Goal: Task Accomplishment & Management: Complete application form

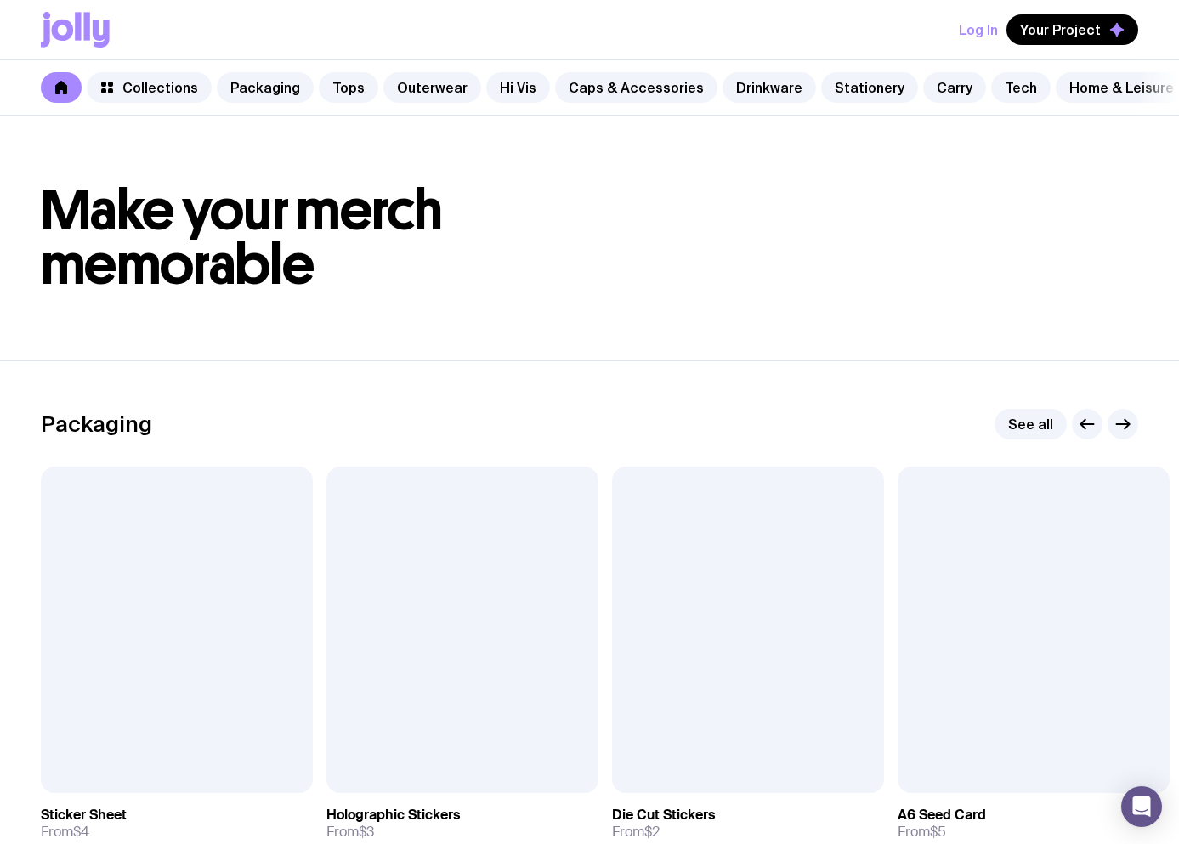
click at [970, 35] on button "Log In" at bounding box center [978, 29] width 39 height 31
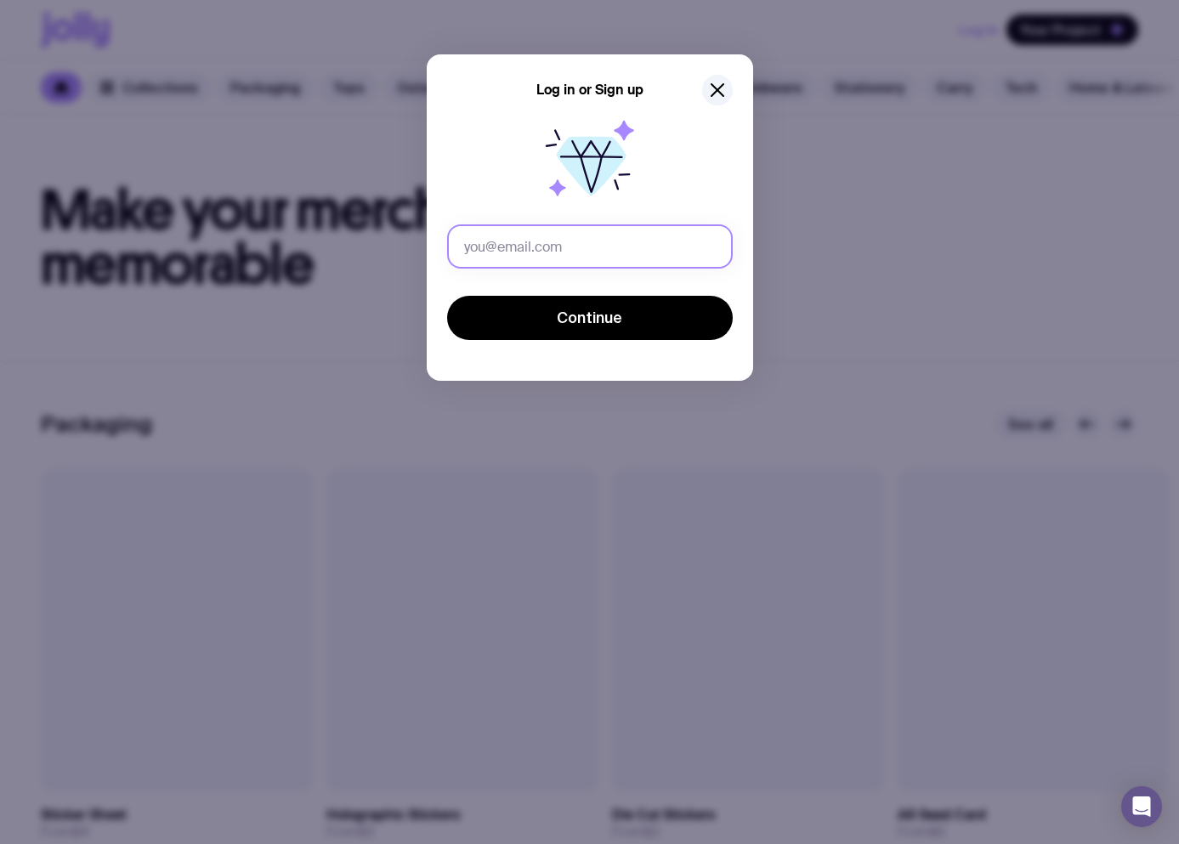
click at [550, 240] on input "text" at bounding box center [590, 246] width 286 height 44
click at [557, 240] on input "eugene.serdiuk@uinno.io" at bounding box center [590, 246] width 286 height 44
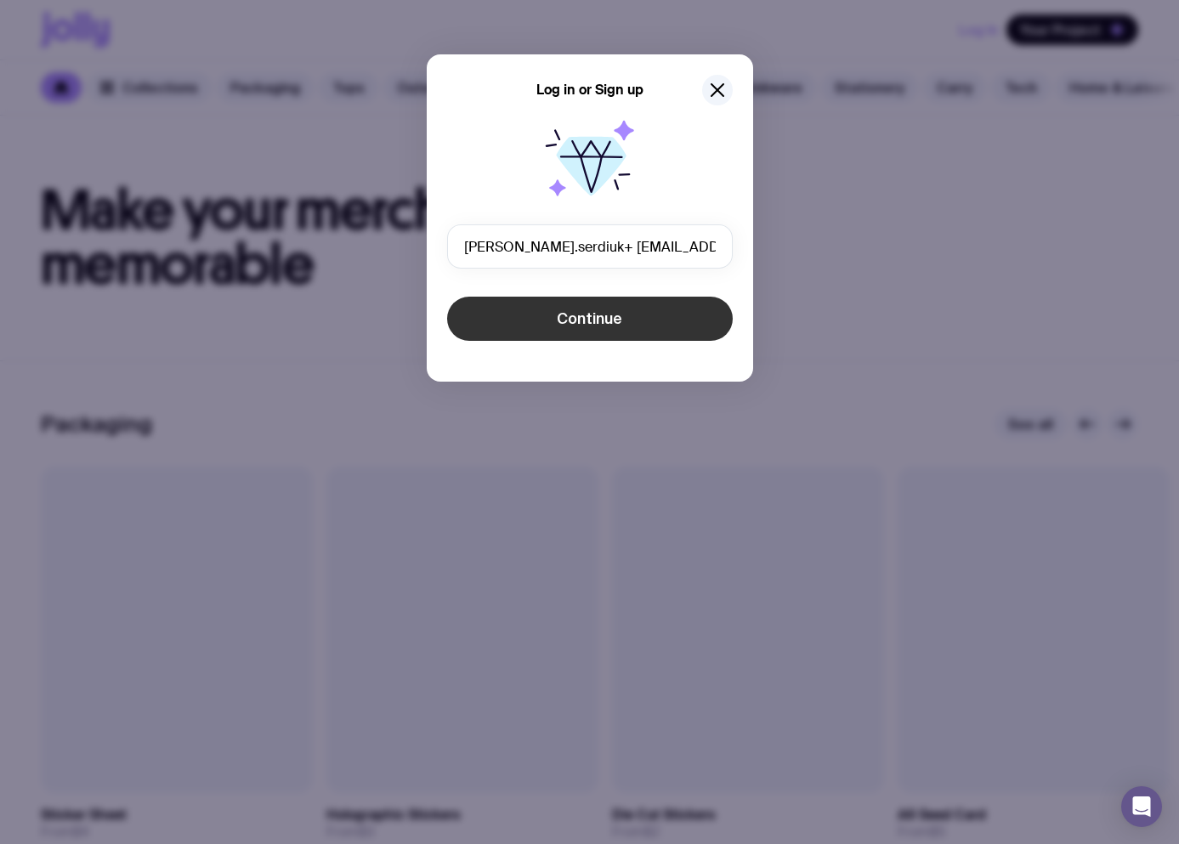
click at [633, 307] on button "Continue" at bounding box center [590, 319] width 286 height 44
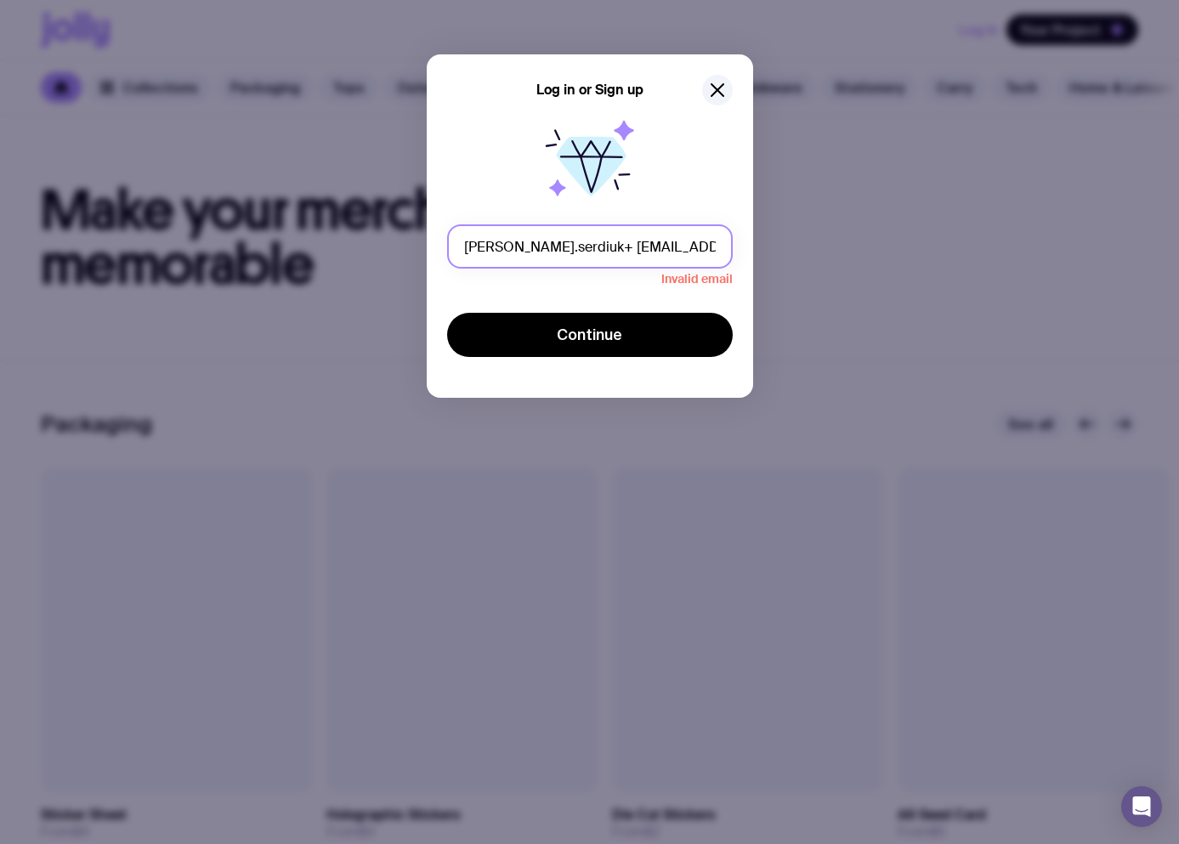
click at [677, 251] on input "eugene.serdiuk+ ban017@uinno.io" at bounding box center [590, 246] width 286 height 44
click at [712, 248] on input "eugene.serdiuk+ ban017@uinno.io" at bounding box center [590, 246] width 286 height 44
click at [679, 242] on input "eugene.serdiuk+ ban017@uinno.io" at bounding box center [590, 246] width 286 height 44
drag, startPoint x: 690, startPoint y: 247, endPoint x: 366, endPoint y: 250, distance: 323.8
click at [366, 250] on div "Log in or Sign up eugene.serdiuk+ ban017@uinno.io Invalid email Continue" at bounding box center [589, 422] width 1179 height 844
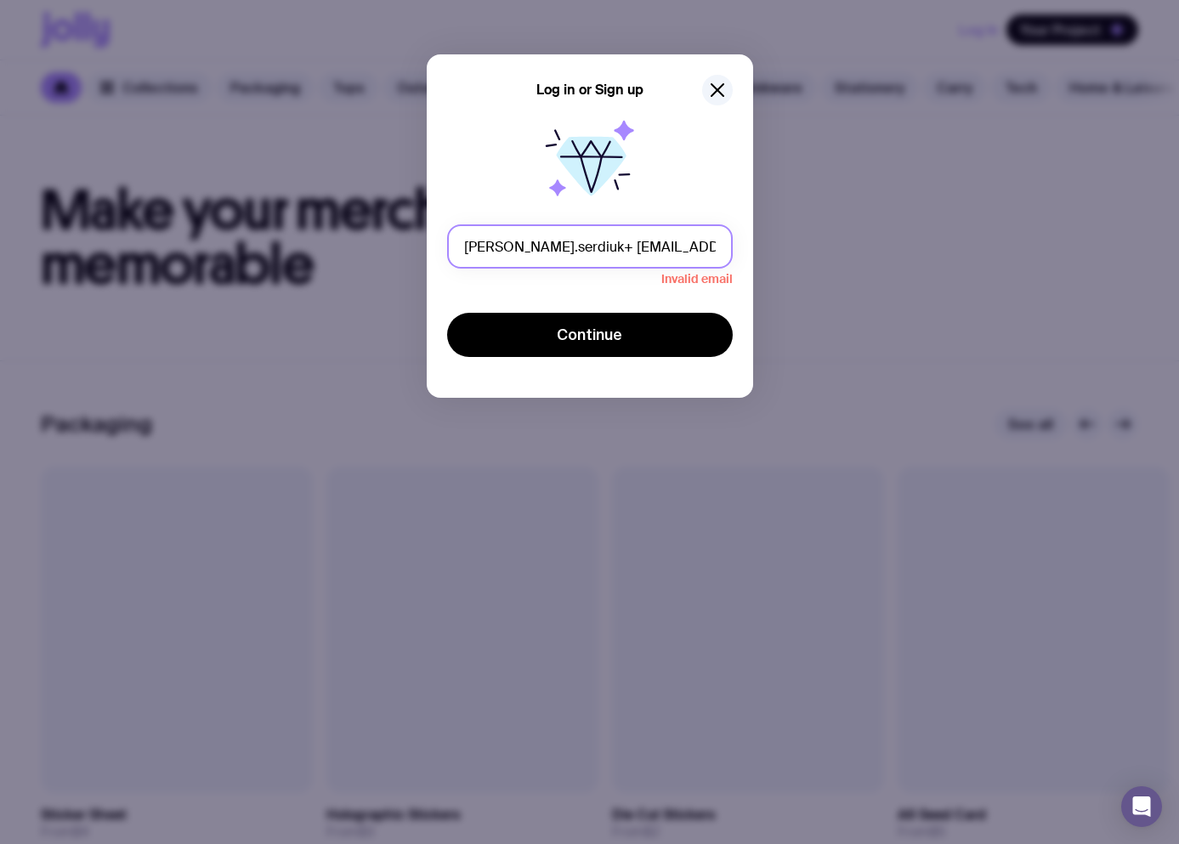
click at [559, 243] on input "eugene.serdiuk+ ban017@uinno.io" at bounding box center [590, 246] width 286 height 44
click at [570, 247] on input "eugene.serdiuk+ ban017@uinno.io" at bounding box center [590, 246] width 286 height 44
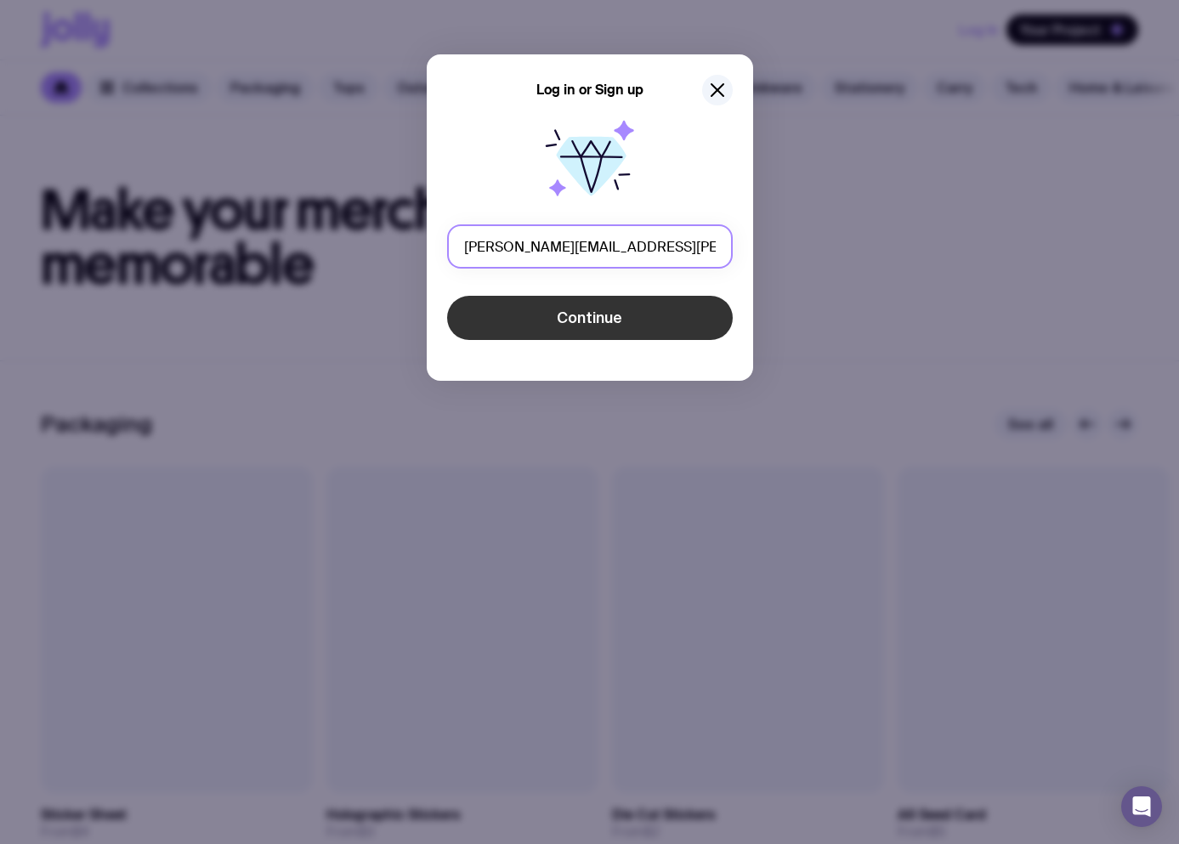
type input "eugene.serdiuk+ban017@uinno.io"
click at [530, 313] on button "Continue" at bounding box center [590, 318] width 286 height 44
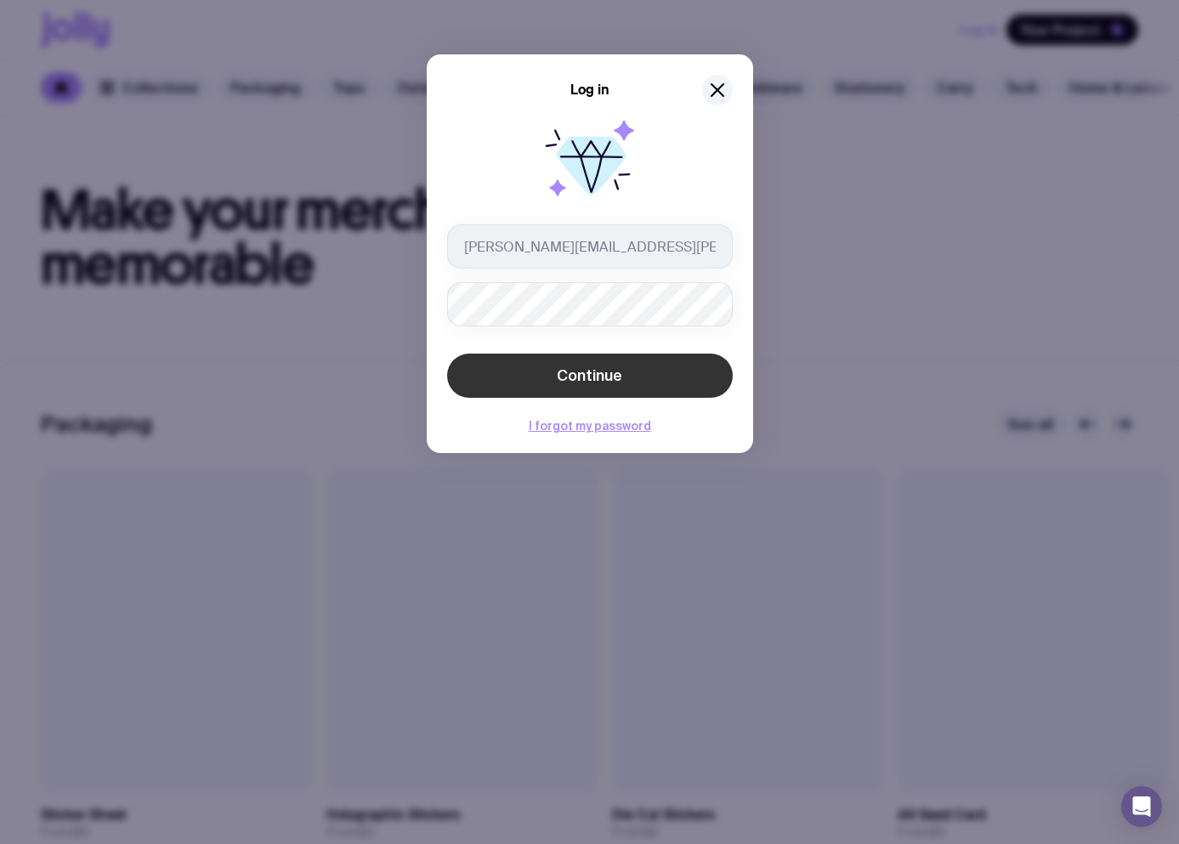
click at [620, 382] on span "Continue" at bounding box center [589, 375] width 65 height 20
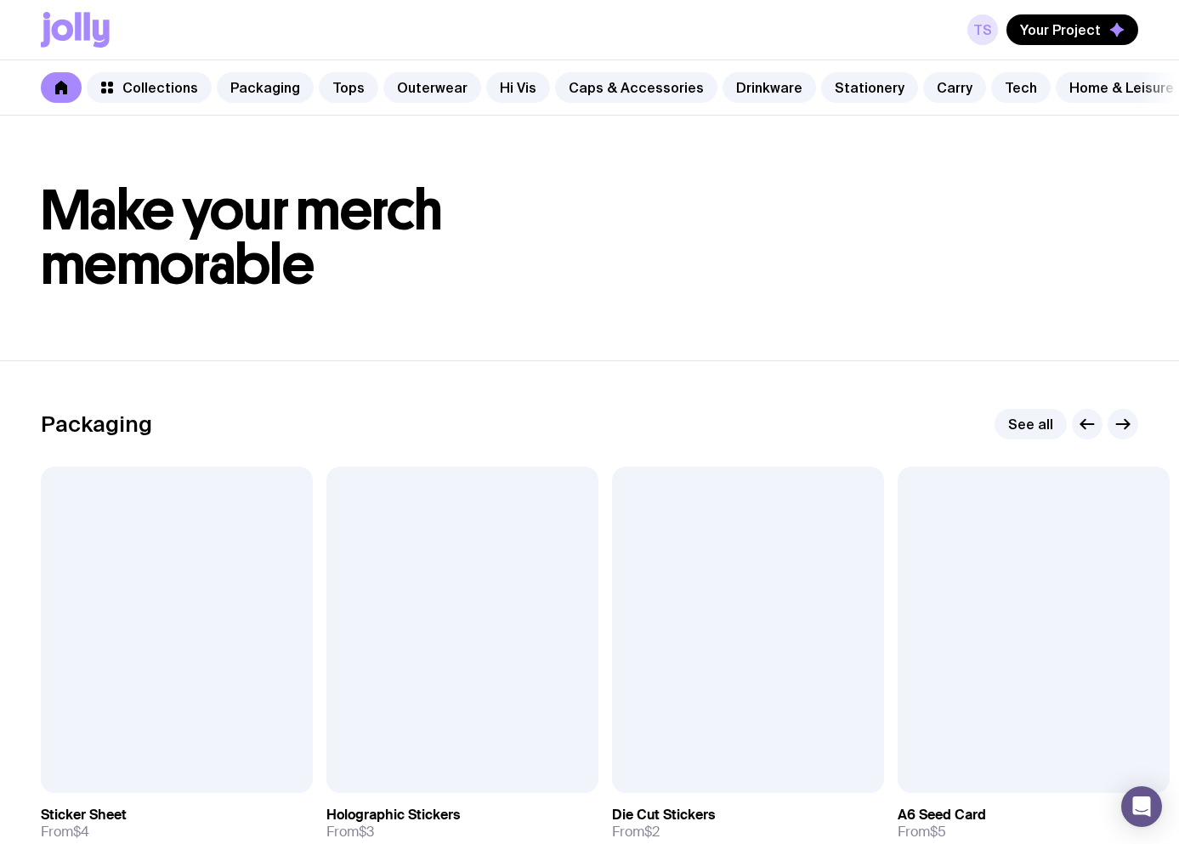
click at [986, 26] on link "TS" at bounding box center [982, 29] width 31 height 31
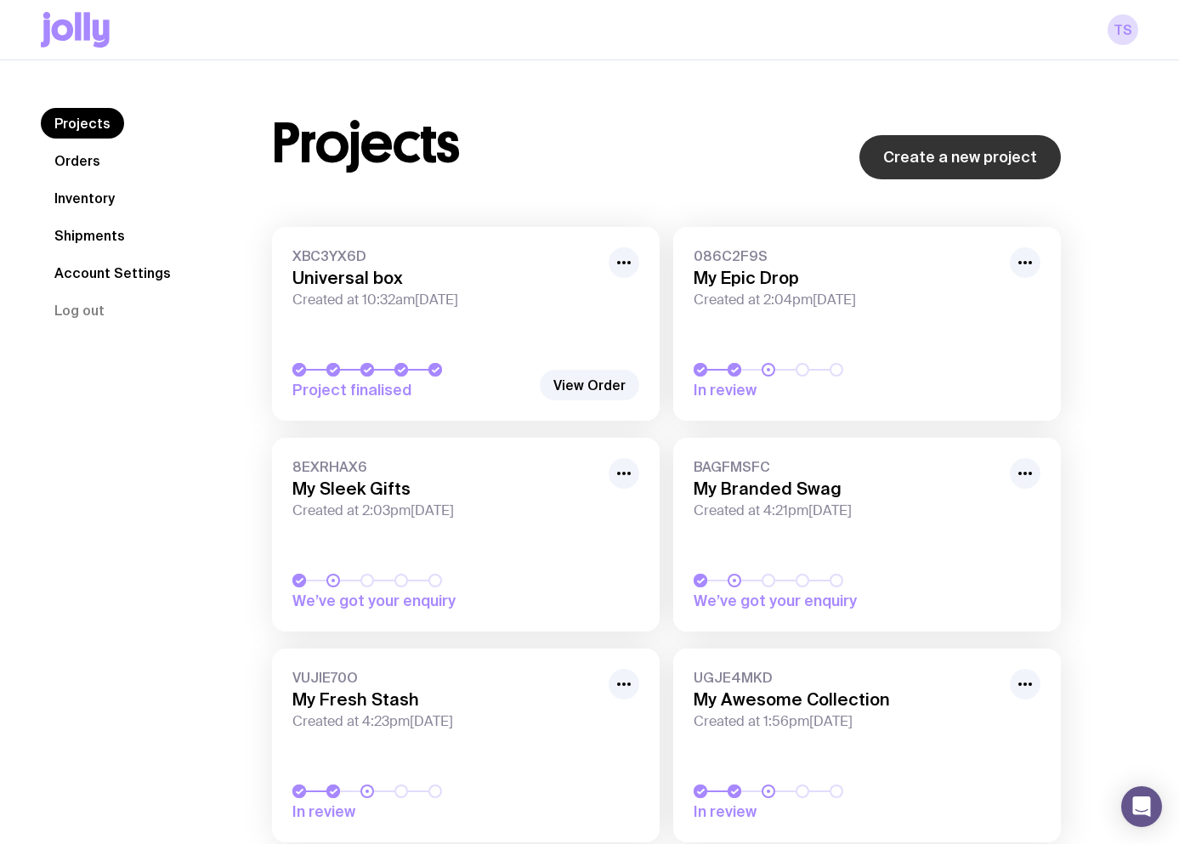
click at [948, 153] on link "Create a new project" at bounding box center [959, 157] width 201 height 44
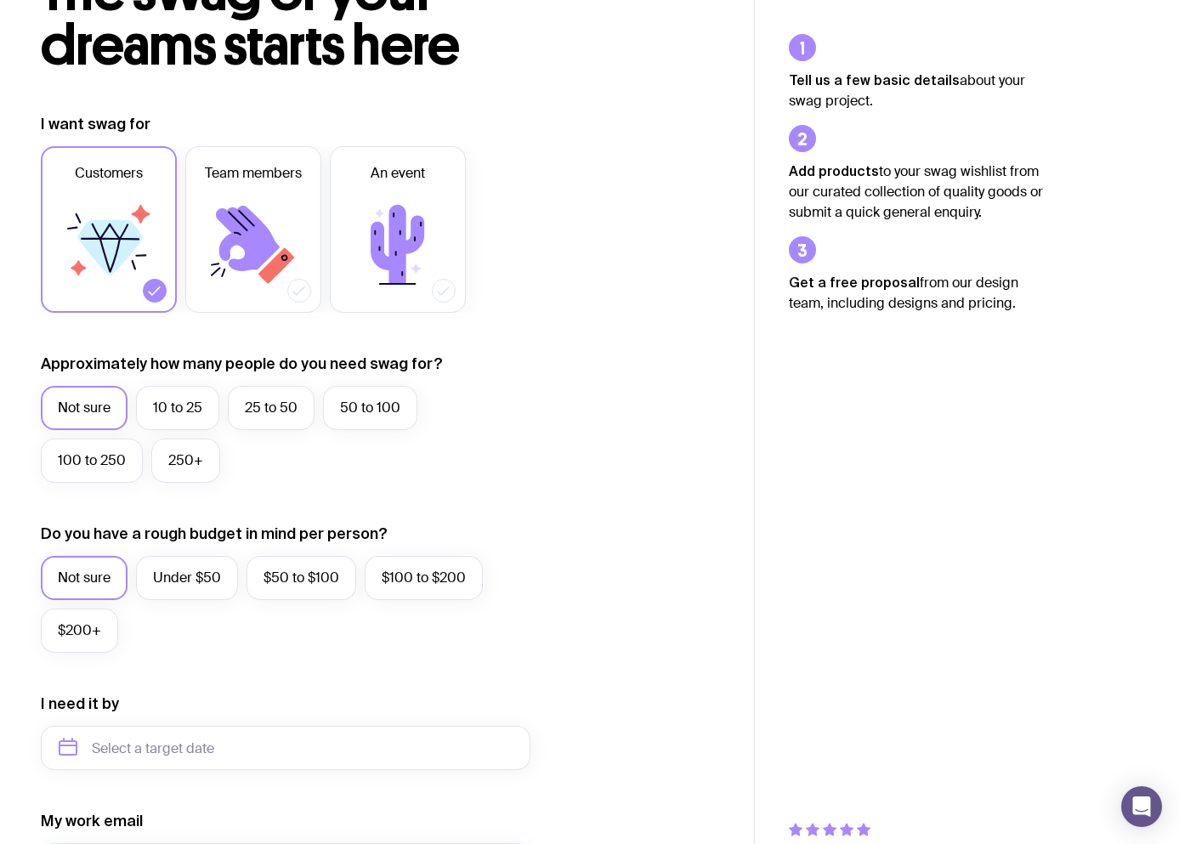
scroll to position [255, 0]
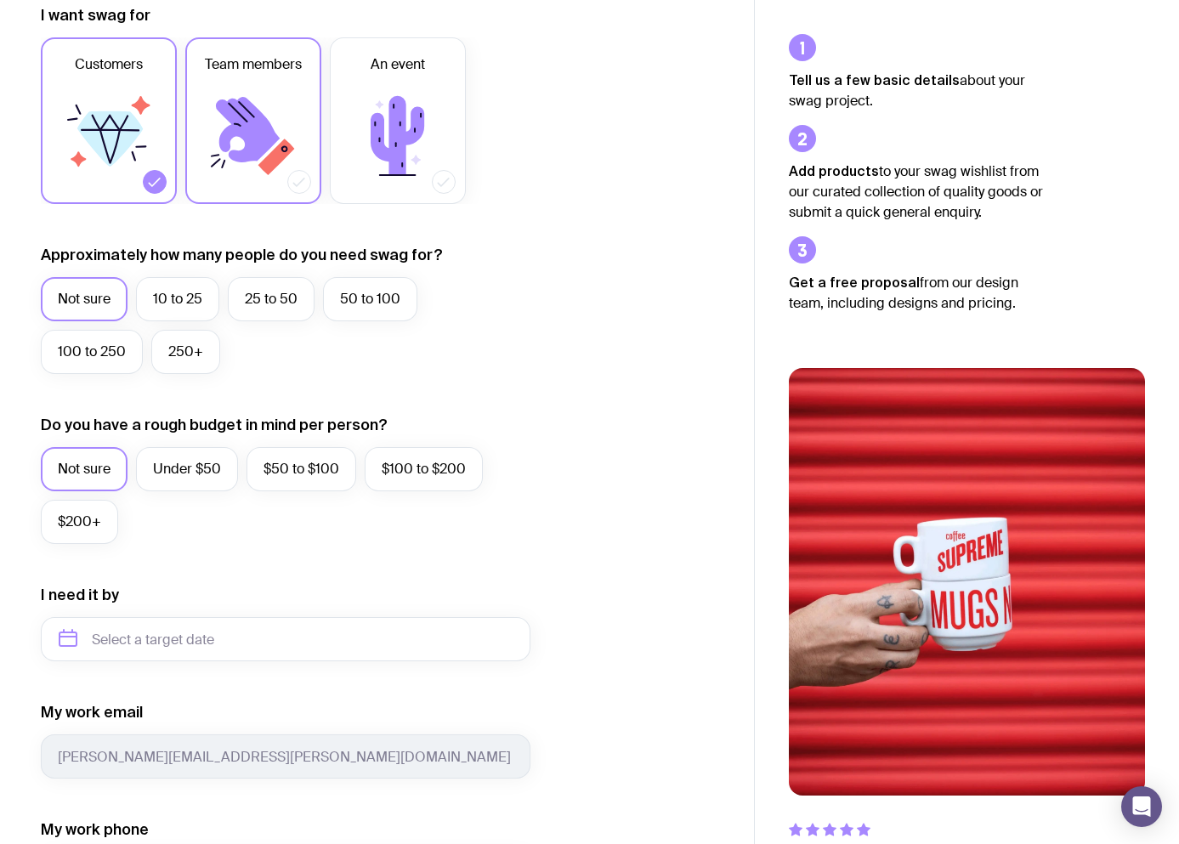
click at [307, 185] on div at bounding box center [299, 182] width 24 height 24
click at [0, 0] on input "Team members" at bounding box center [0, 0] width 0 height 0
drag, startPoint x: 303, startPoint y: 293, endPoint x: 301, endPoint y: 387, distance: 93.5
click at [303, 294] on label "25 to 50" at bounding box center [271, 299] width 87 height 44
click at [0, 0] on input "25 to 50" at bounding box center [0, 0] width 0 height 0
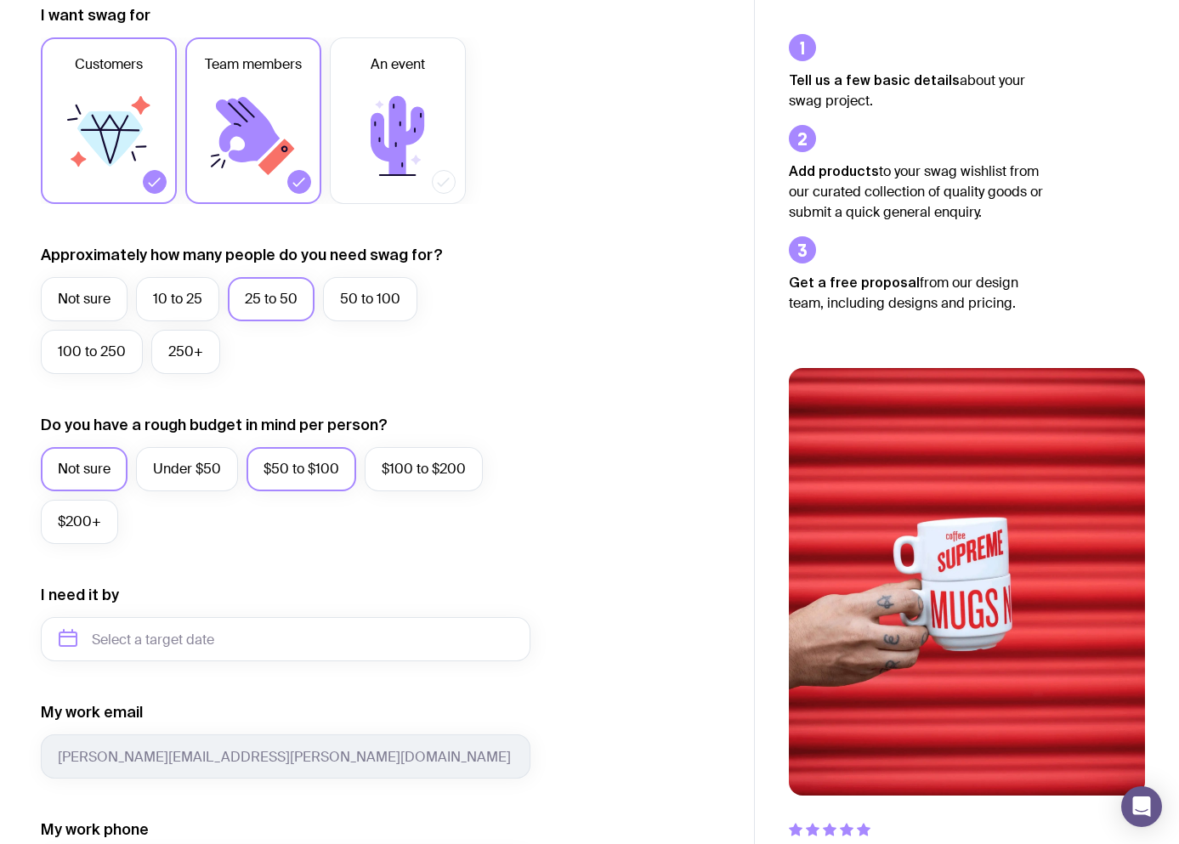
click at [301, 467] on label "$50 to $100" at bounding box center [301, 469] width 110 height 44
click at [0, 0] on input "$50 to $100" at bounding box center [0, 0] width 0 height 0
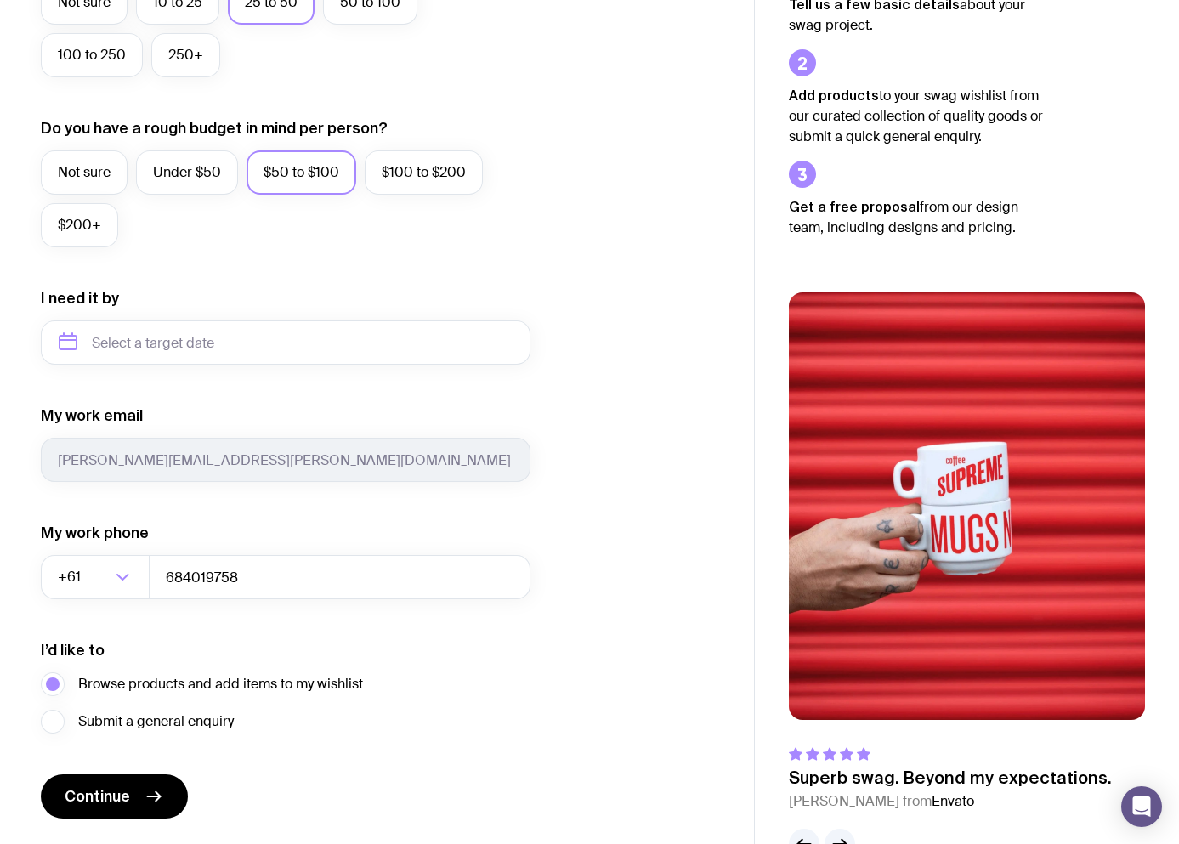
scroll to position [595, 0]
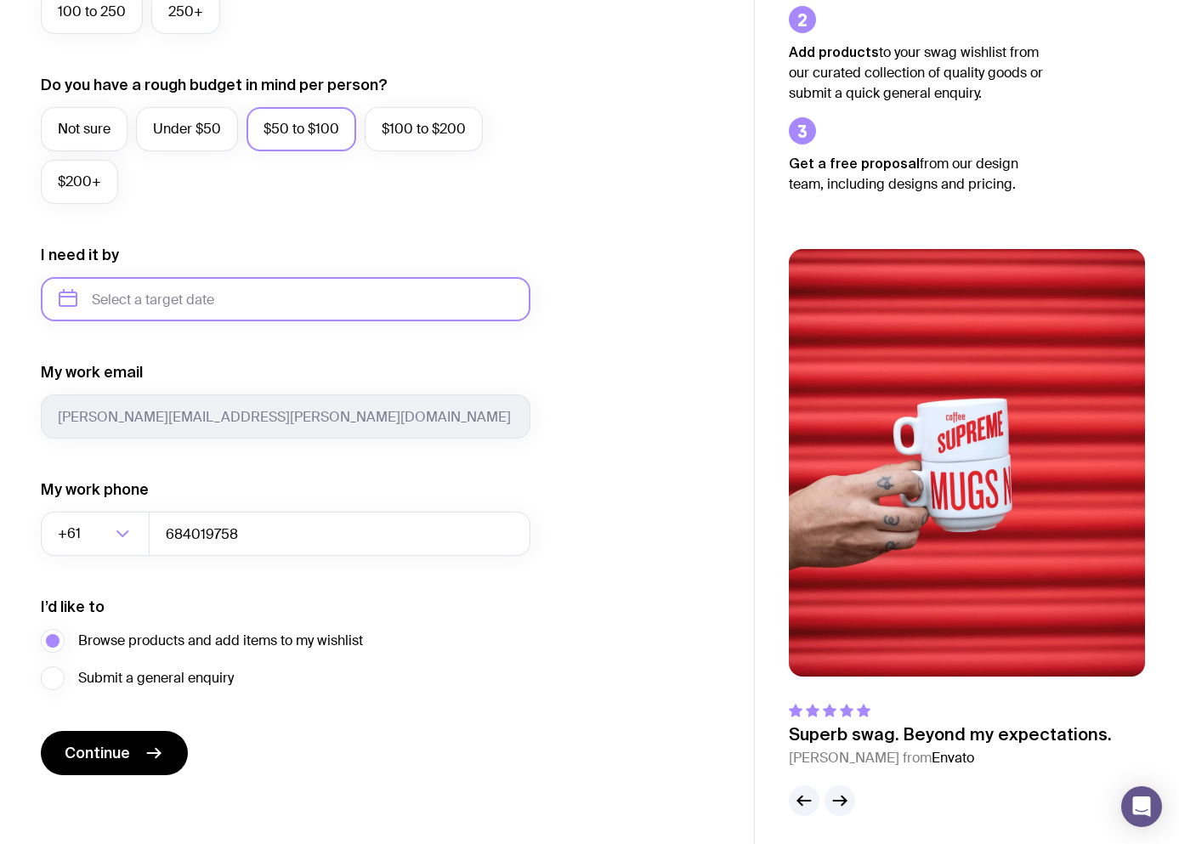
click at [235, 300] on input "text" at bounding box center [285, 299] width 489 height 44
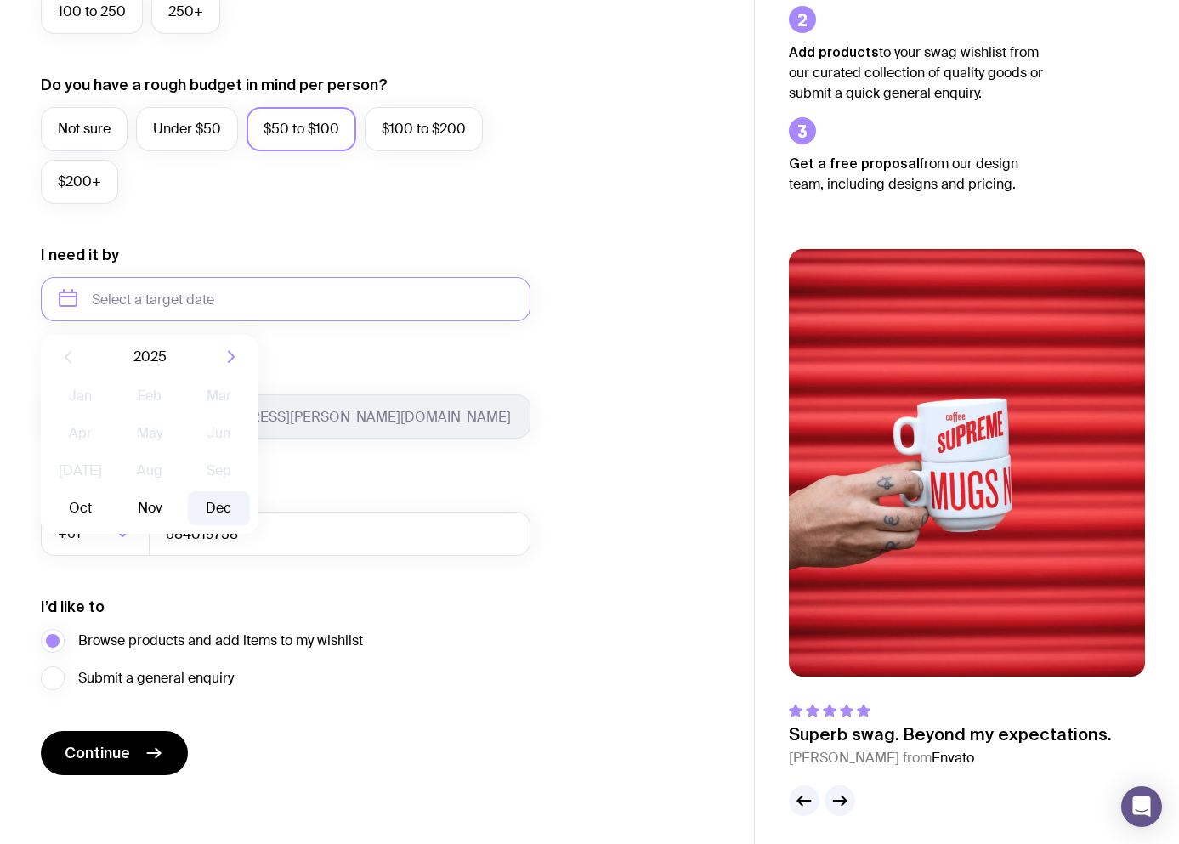
click at [221, 511] on button "Dec" at bounding box center [219, 508] width 62 height 34
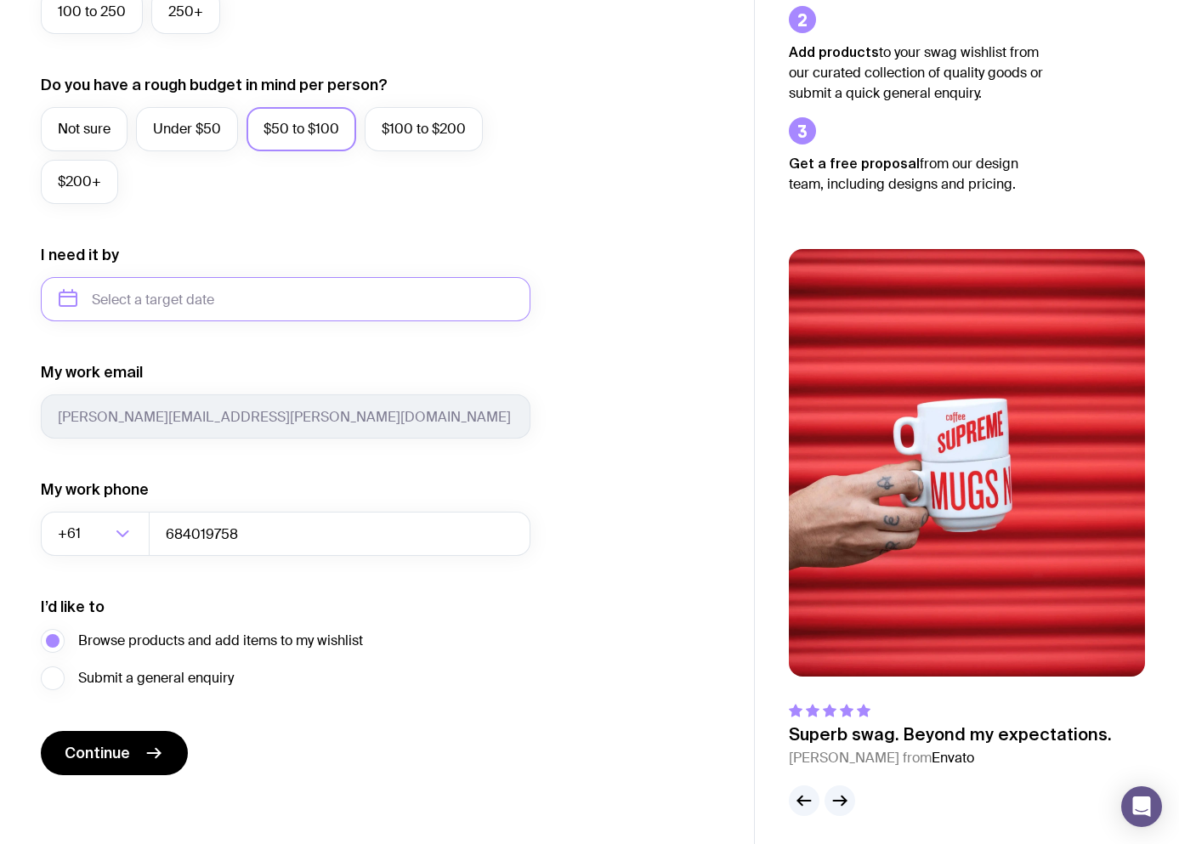
type input "December 2025"
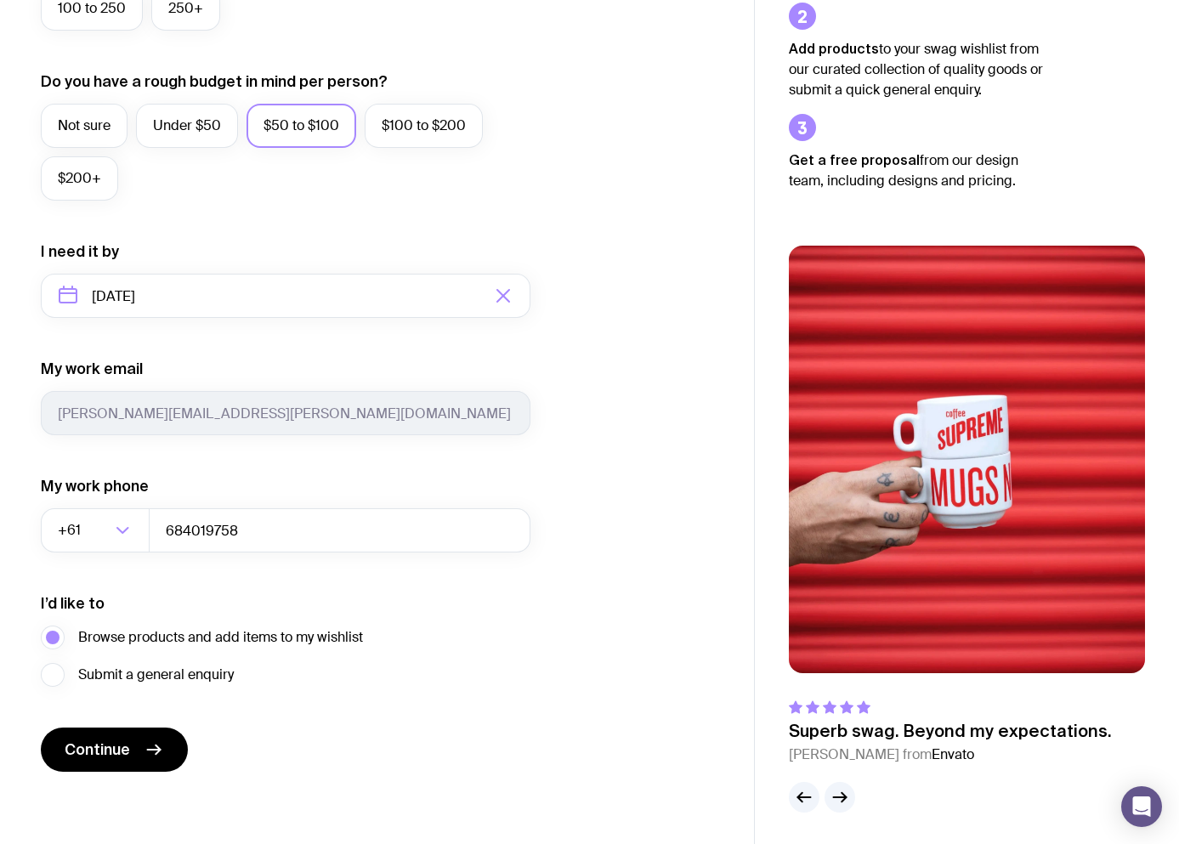
scroll to position [601, 0]
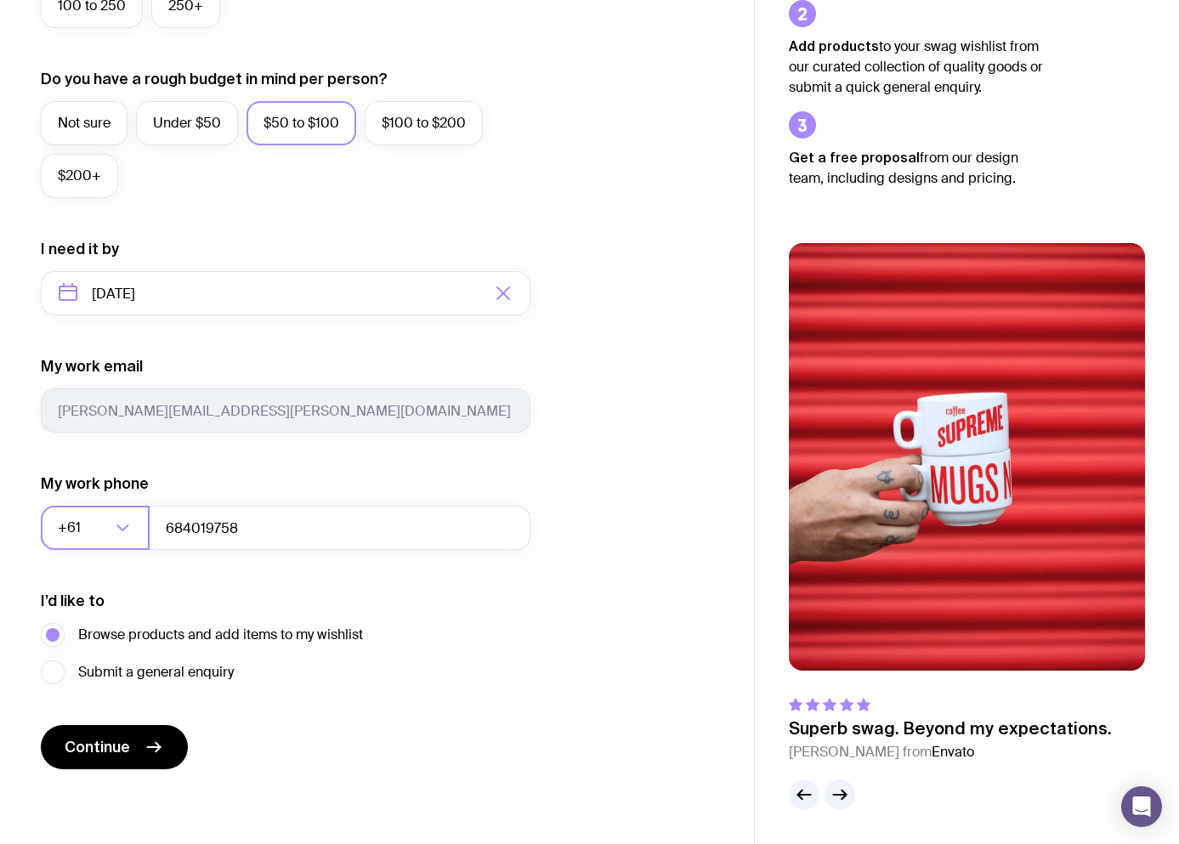
click at [93, 536] on input "Search for option" at bounding box center [97, 528] width 26 height 44
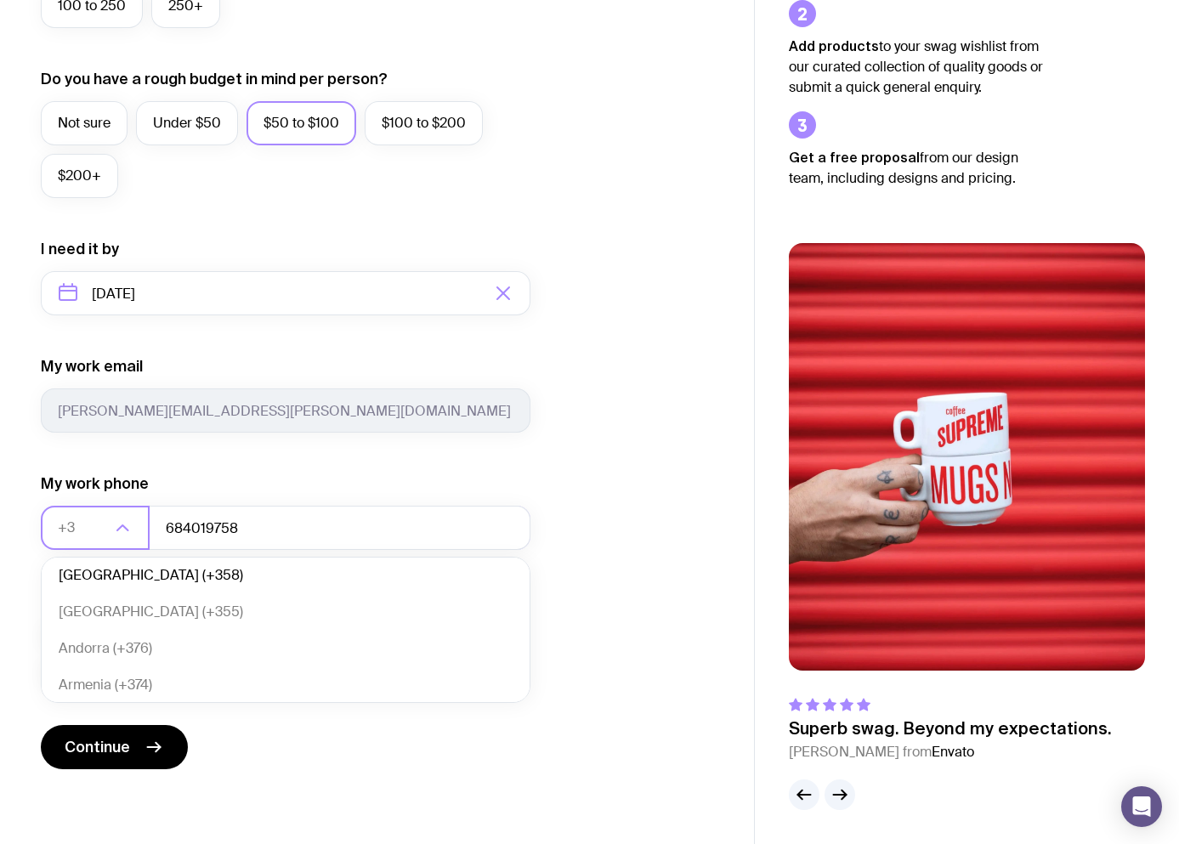
scroll to position [0, 0]
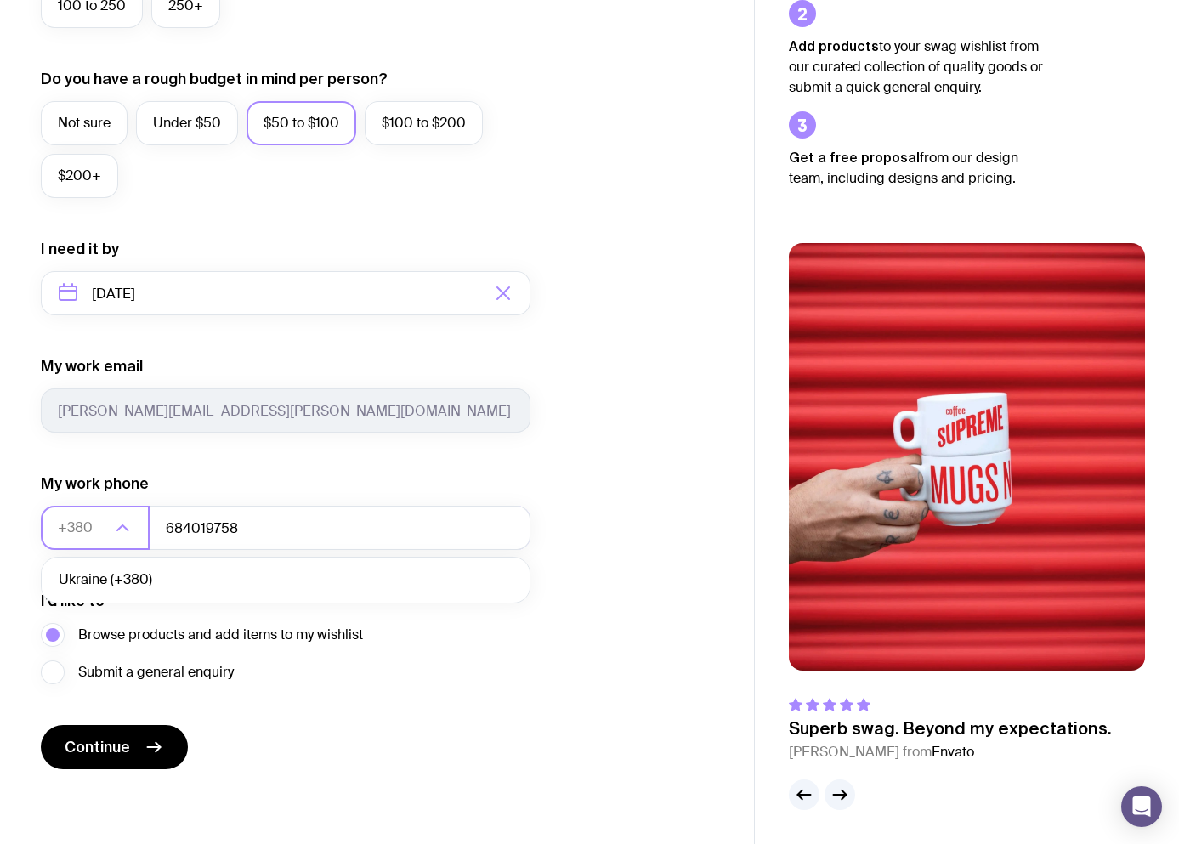
click at [140, 583] on li "Ukraine (+380)" at bounding box center [286, 580] width 488 height 37
type input "+380"
click at [41, 677] on label "Submit a general enquiry" at bounding box center [137, 672] width 193 height 24
click at [0, 0] on input "Submit a general enquiry" at bounding box center [0, 0] width 0 height 0
click at [82, 753] on span "Continue" at bounding box center [97, 747] width 65 height 20
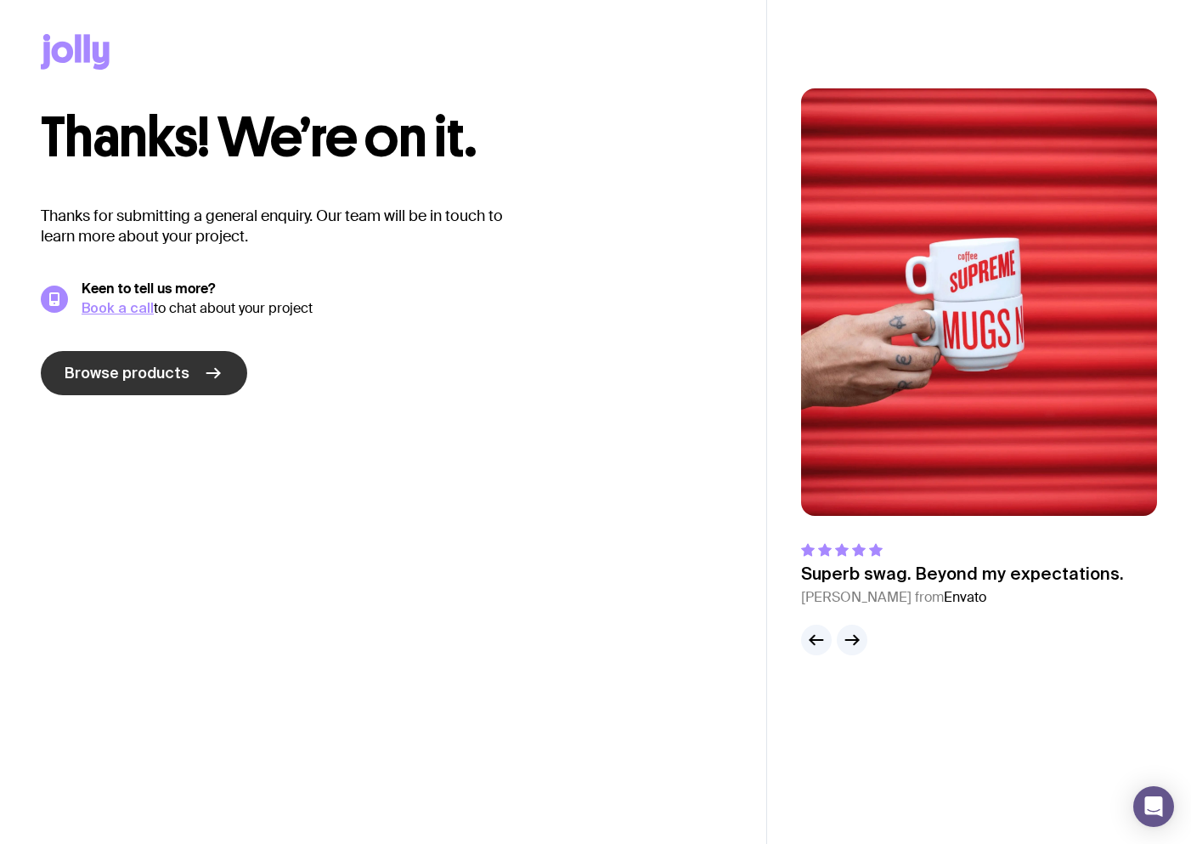
click at [152, 382] on span "Browse products" at bounding box center [127, 373] width 125 height 20
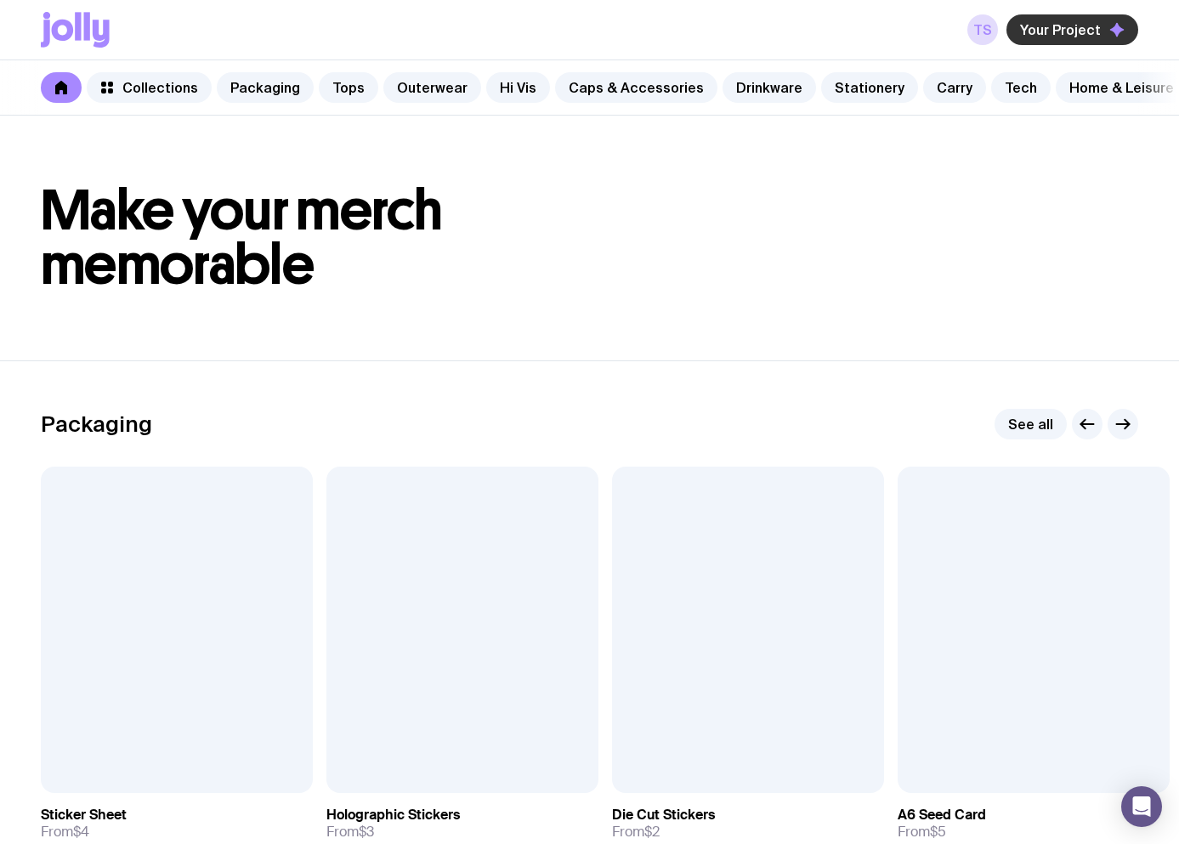
click at [1083, 37] on span "Your Project" at bounding box center [1060, 29] width 81 height 17
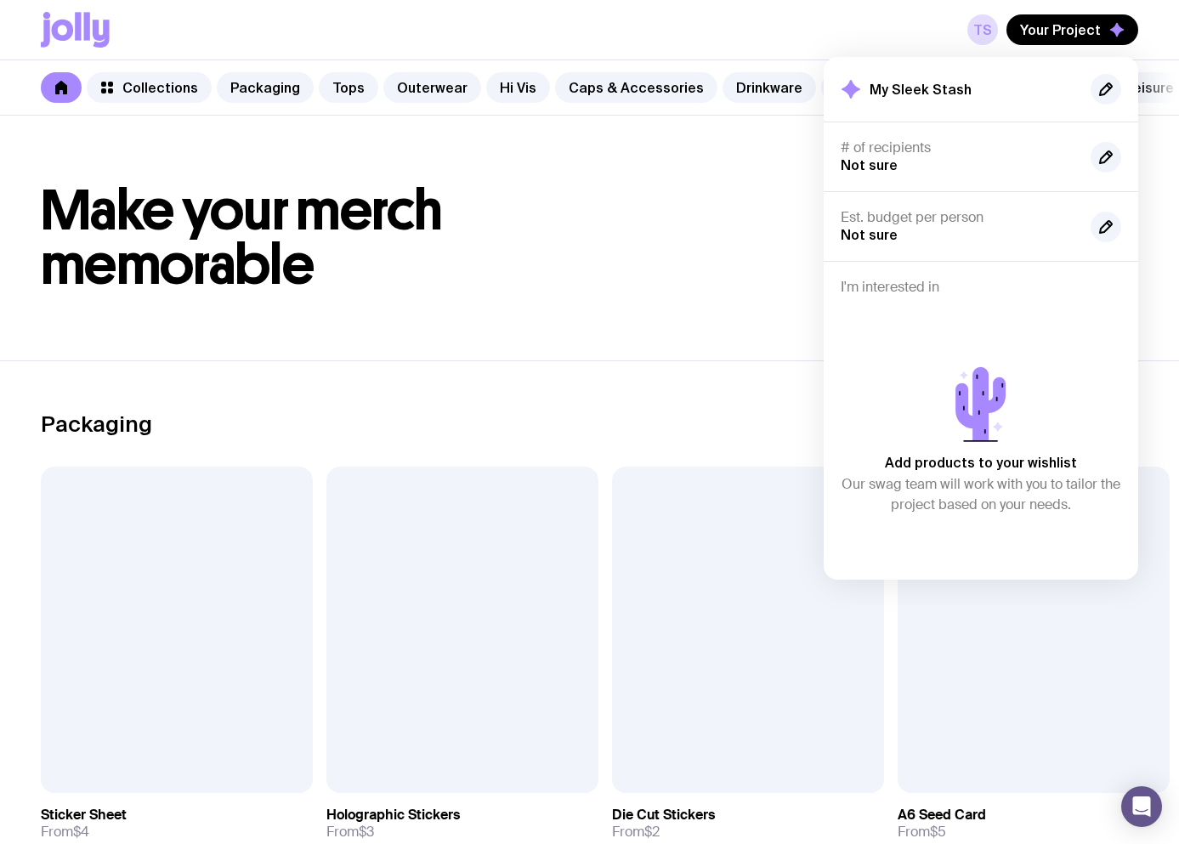
click at [754, 219] on h1 "Make your merch memorable" at bounding box center [589, 238] width 1097 height 109
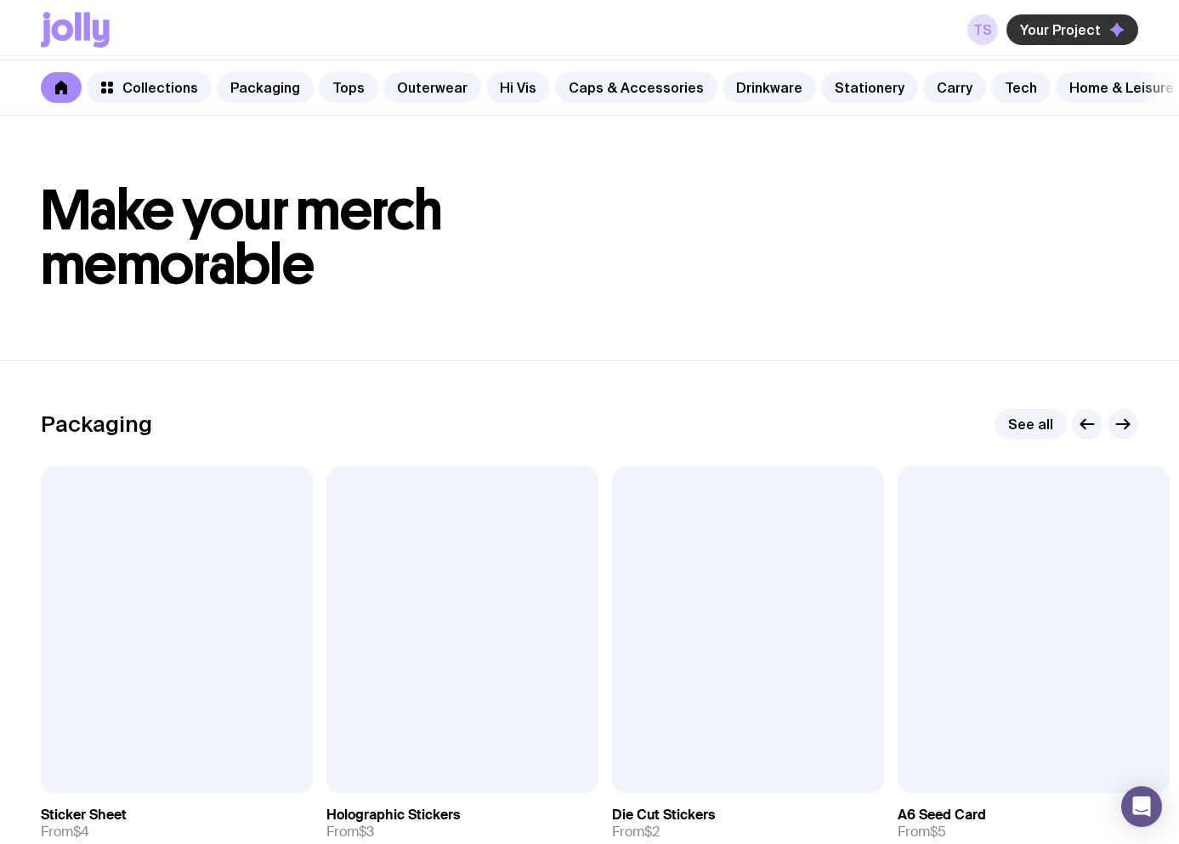
click at [1074, 29] on span "Your Project" at bounding box center [1060, 29] width 81 height 17
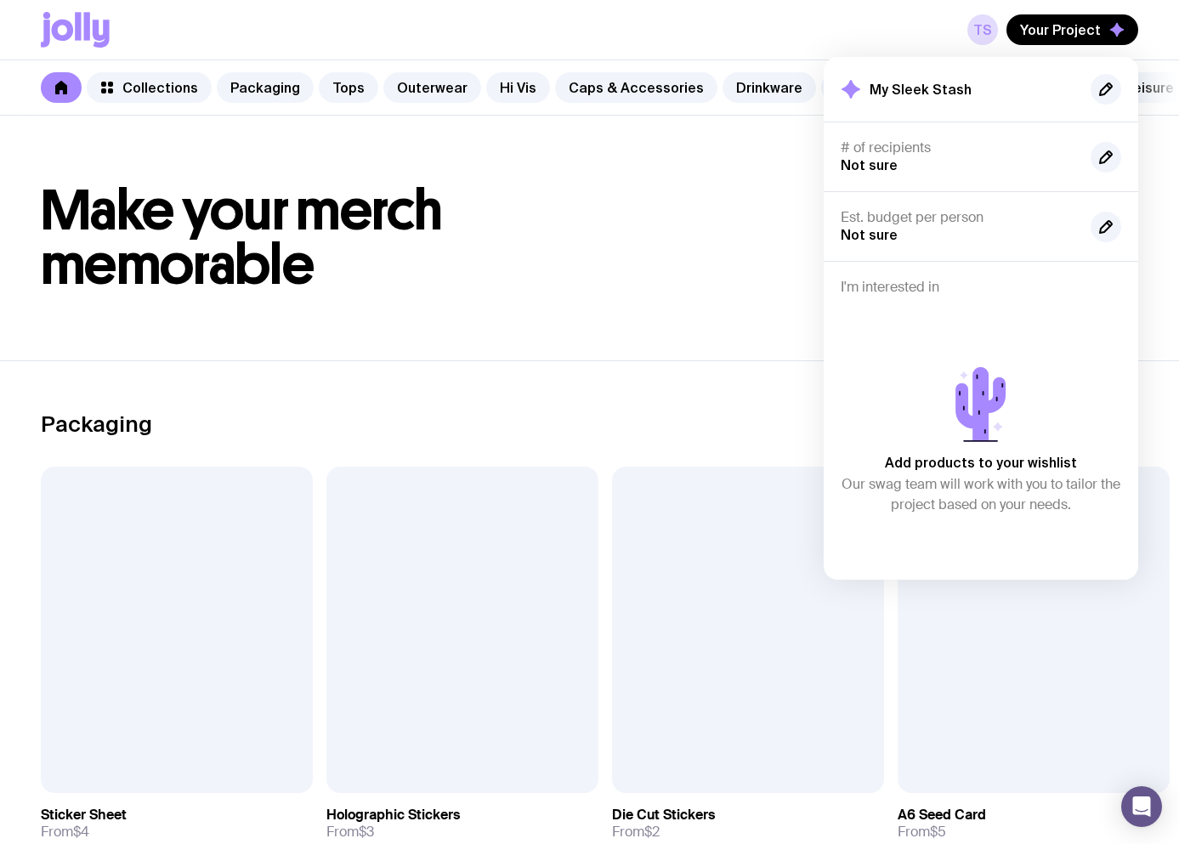
drag, startPoint x: 703, startPoint y: 178, endPoint x: 910, endPoint y: 79, distance: 229.9
click at [720, 176] on header "Make your merch memorable" at bounding box center [589, 238] width 1179 height 245
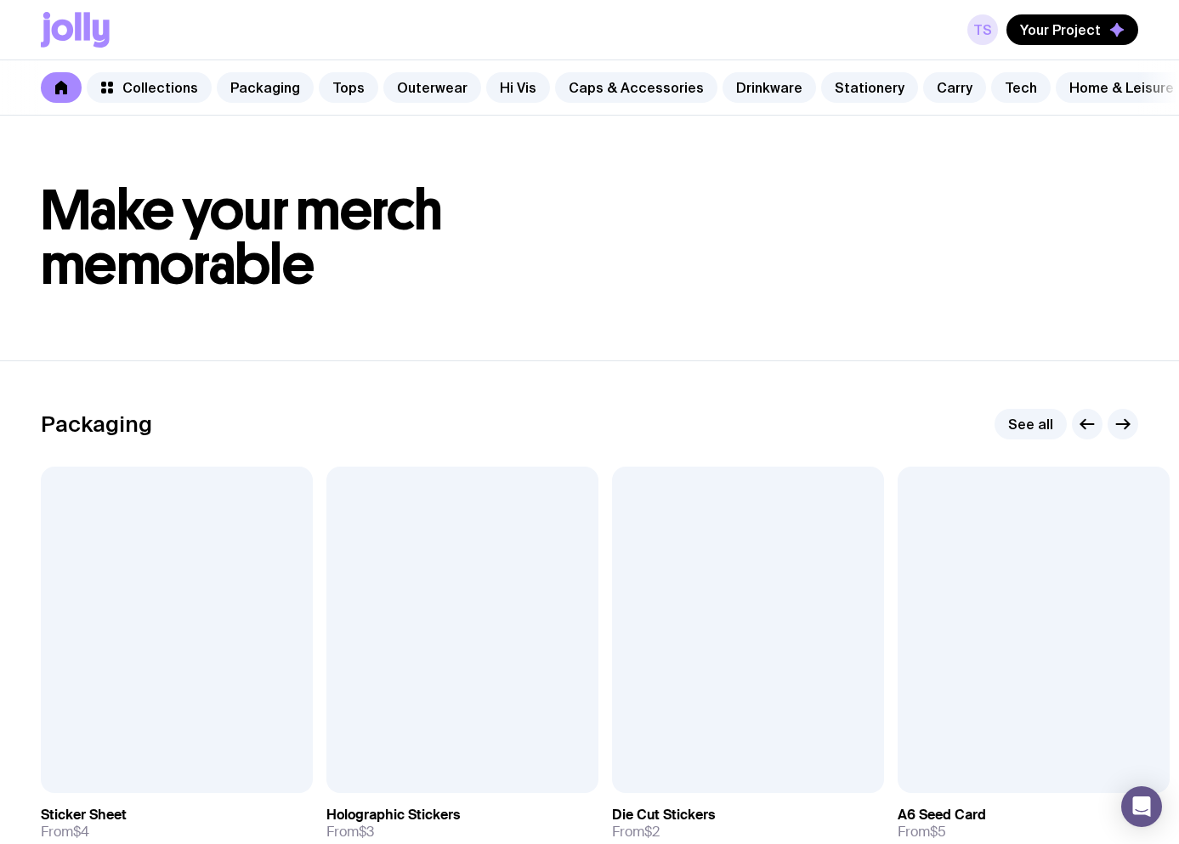
click at [980, 24] on link "TS" at bounding box center [982, 29] width 31 height 31
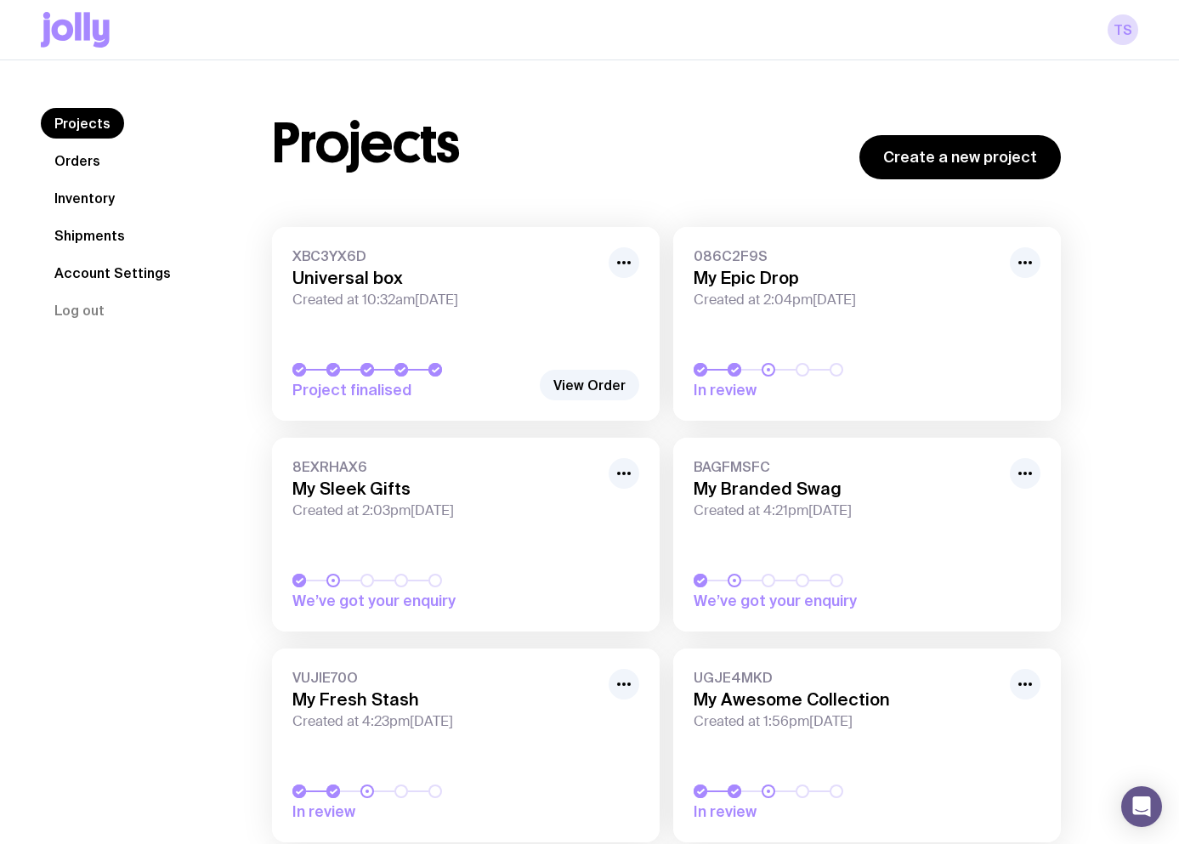
click at [90, 131] on link "Projects" at bounding box center [82, 123] width 83 height 31
click at [71, 32] on icon at bounding box center [63, 30] width 22 height 21
